Goal: Information Seeking & Learning: Find specific fact

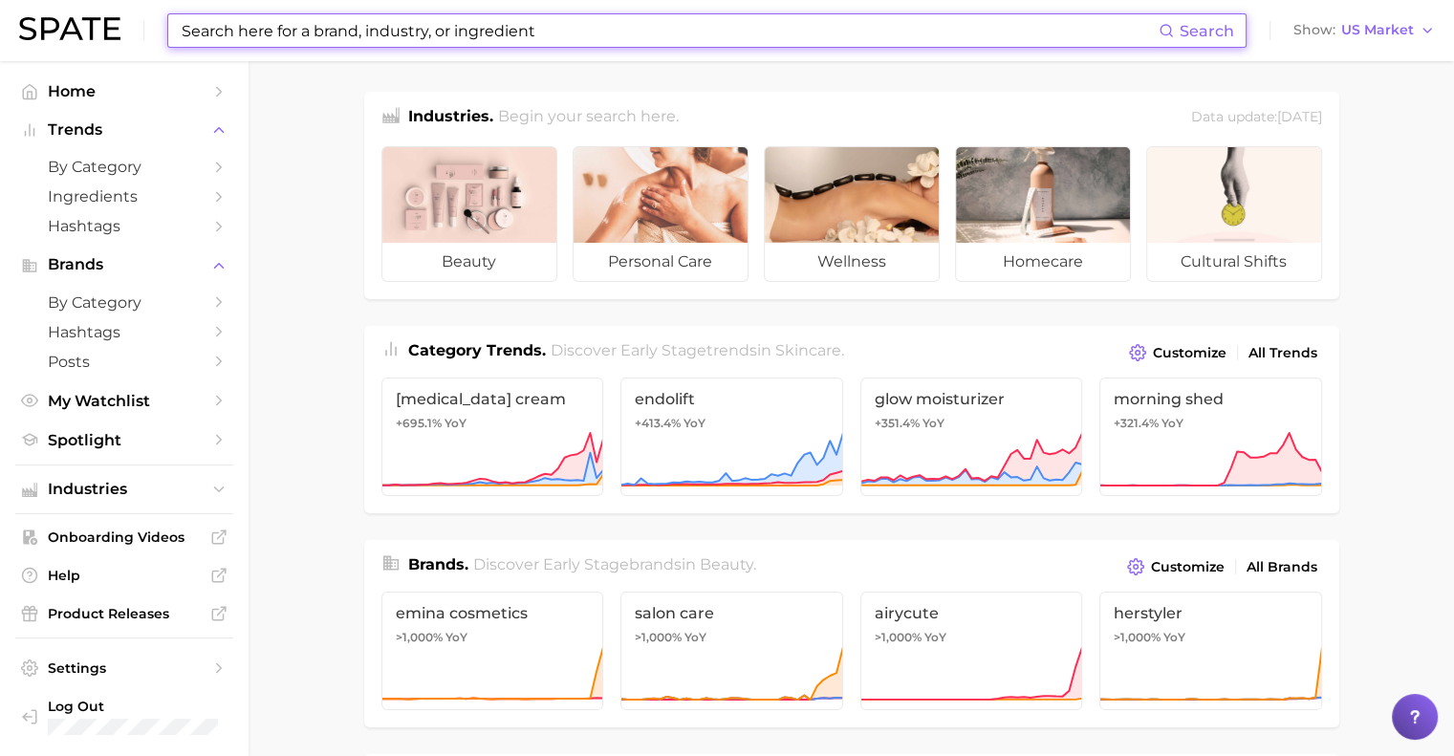
click at [311, 31] on input at bounding box center [669, 30] width 979 height 32
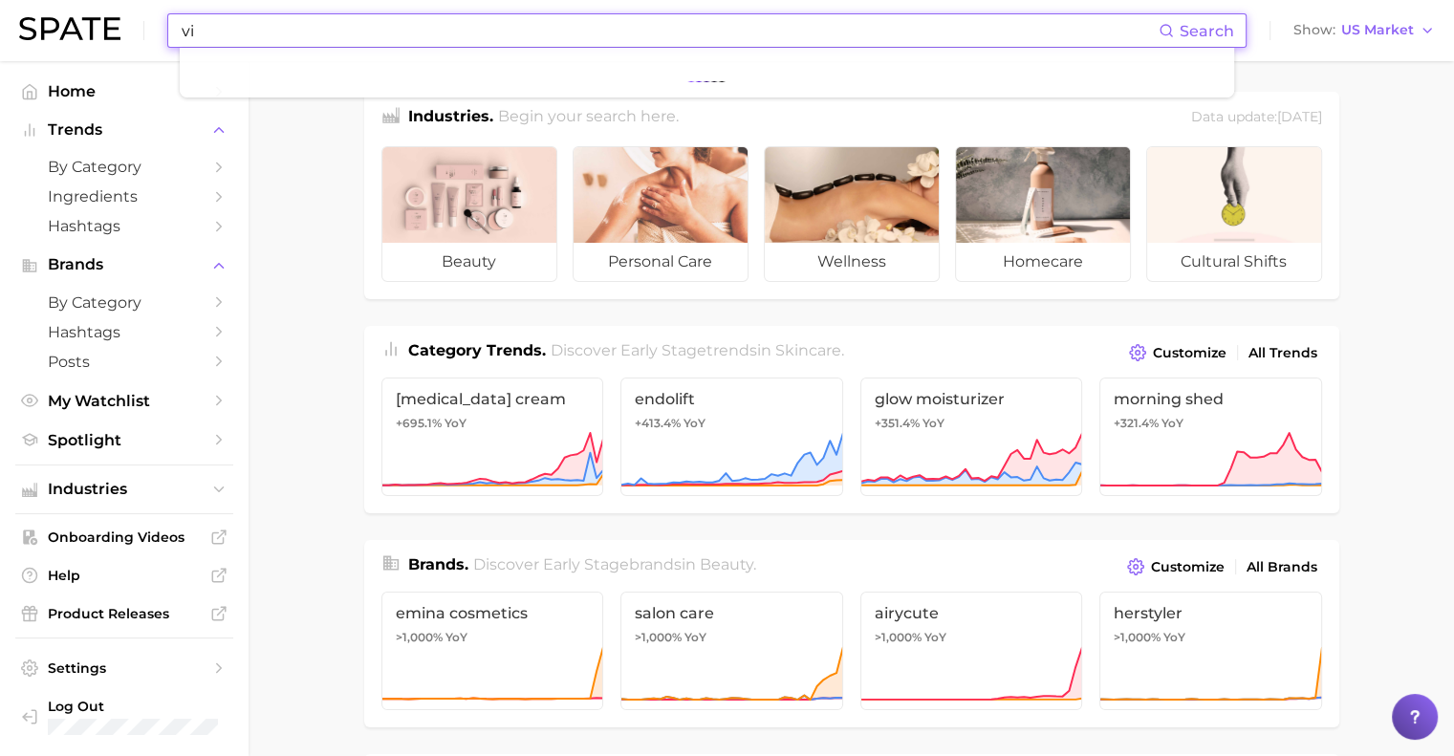
type input "v"
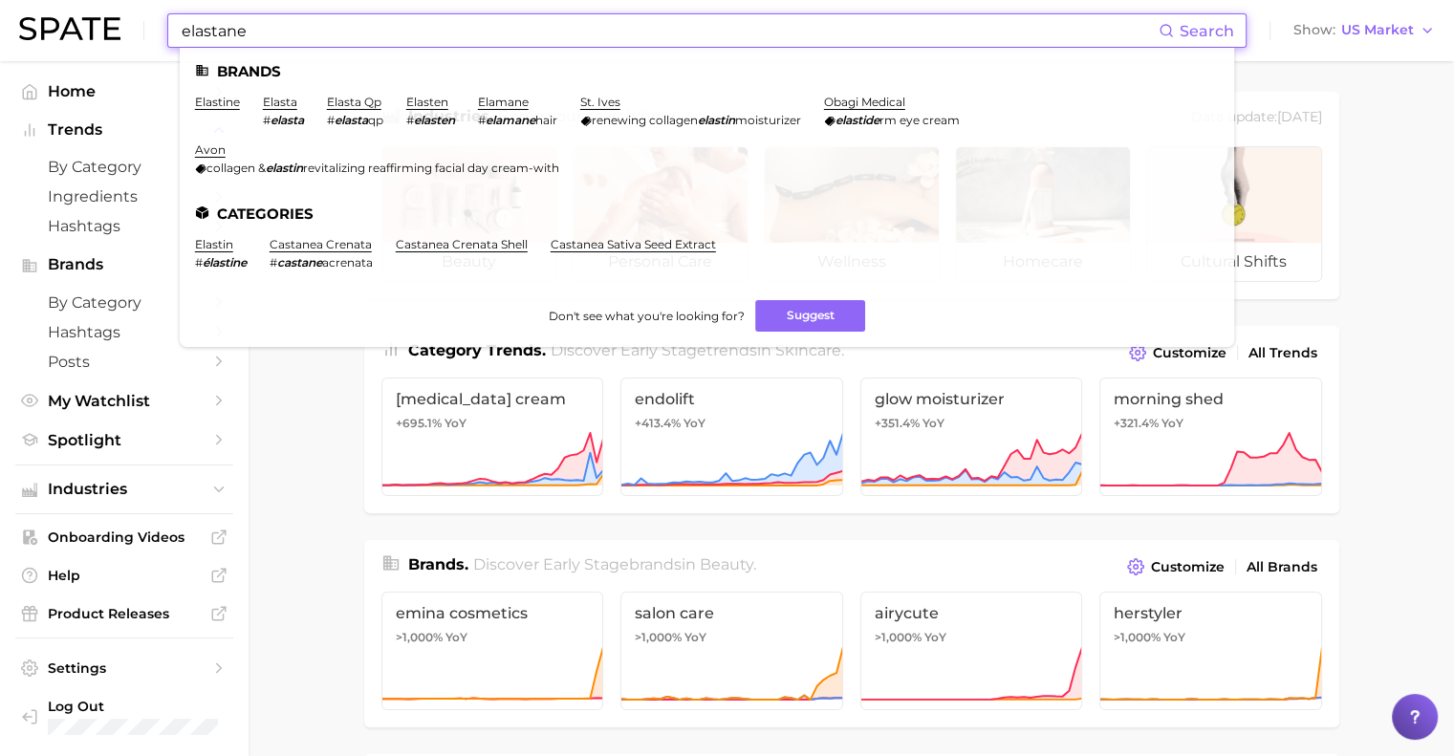
type input "elastane"
